Goal: Task Accomplishment & Management: Manage account settings

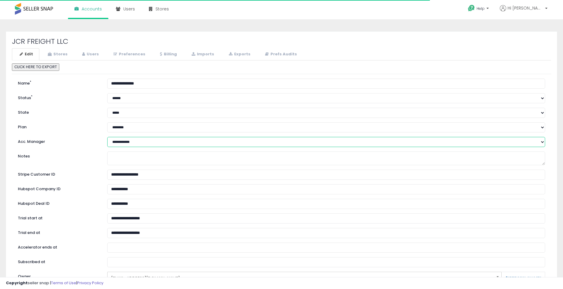
click at [133, 142] on select "**********" at bounding box center [326, 142] width 438 height 10
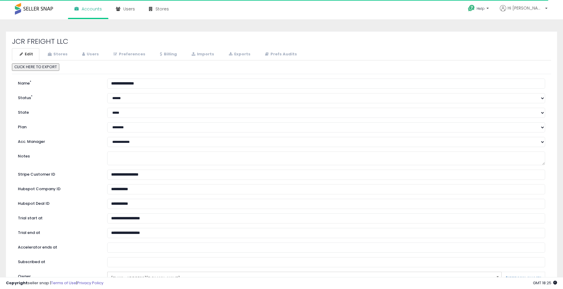
select select "*"
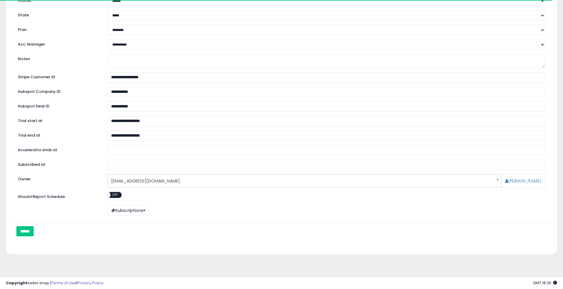
scroll to position [98, 0]
click at [24, 228] on input "******" at bounding box center [24, 231] width 17 height 10
